Goal: Task Accomplishment & Management: Manage account settings

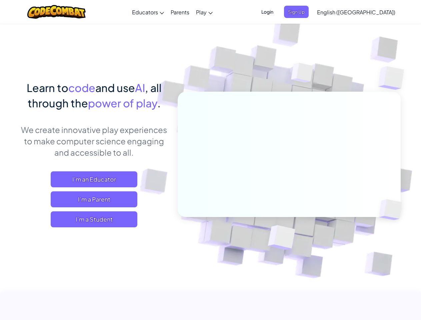
click at [278, 12] on span "Login" at bounding box center [268, 12] width 20 height 12
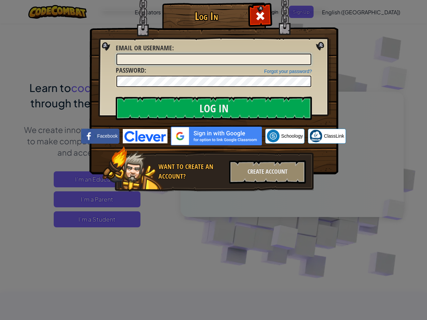
click at [308, 12] on div "Log In Unknown Error Email or Username : Forgot your password? Password : Log I…" at bounding box center [213, 107] width 222 height 194
click at [337, 12] on div "Log In Unknown Error Email or Username : Forgot your password? Password : Log I…" at bounding box center [213, 160] width 427 height 320
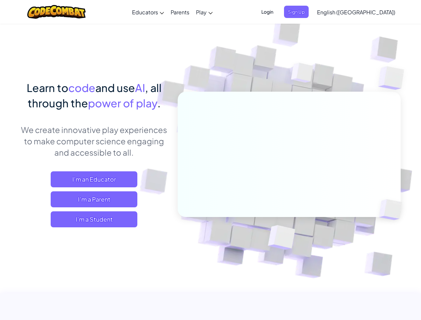
click at [309, 12] on span "Sign Up" at bounding box center [296, 12] width 25 height 12
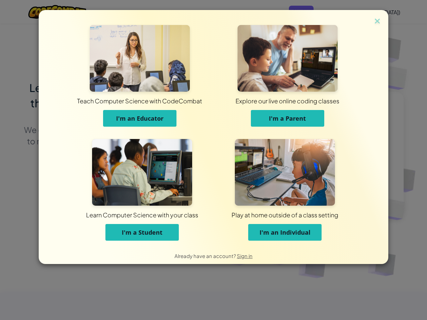
click at [94, 220] on div "Teach Computer Science with CodeCombat I'm an Educator Explore our live online …" at bounding box center [213, 160] width 427 height 320
